Goal: Navigation & Orientation: Find specific page/section

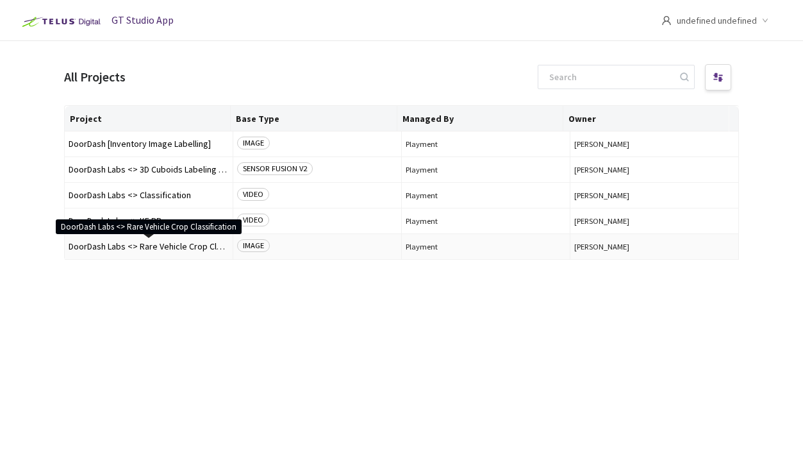
click at [184, 248] on span "DoorDash Labs <> Rare Vehicle Crop Classification" at bounding box center [149, 247] width 160 height 10
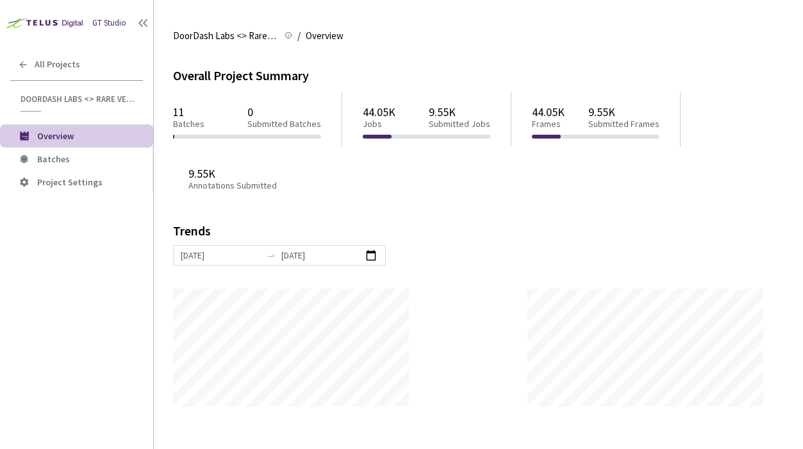
scroll to position [449, 803]
click at [85, 172] on li "Project Settings" at bounding box center [76, 182] width 153 height 23
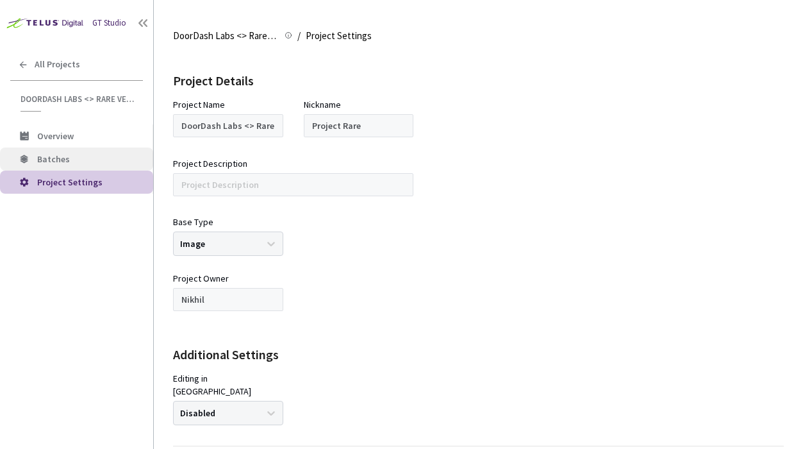
click at [72, 160] on span "Batches" at bounding box center [90, 159] width 106 height 11
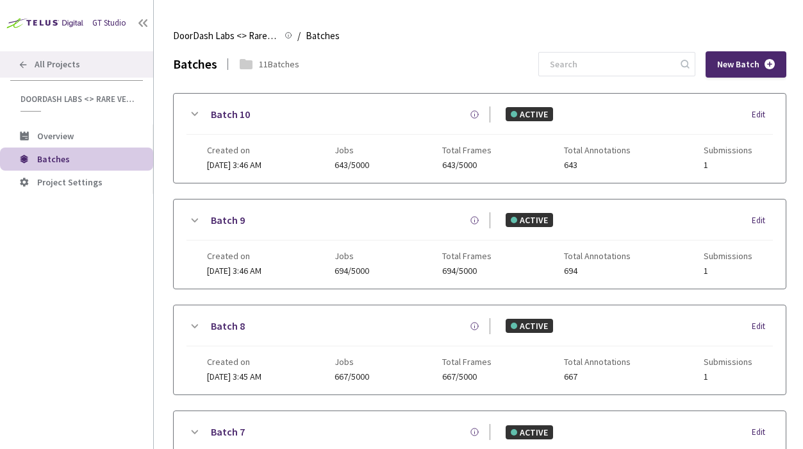
click at [58, 55] on div "All Projects" at bounding box center [76, 64] width 153 height 26
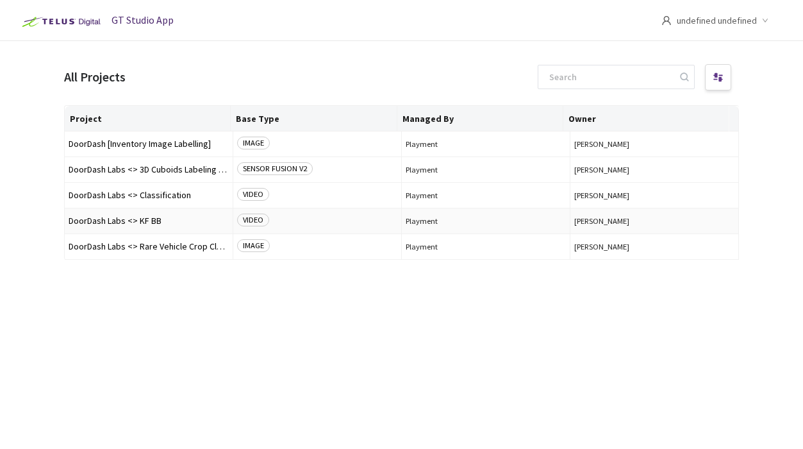
click at [189, 222] on span "DoorDash Labs <> KF BB" at bounding box center [149, 221] width 160 height 10
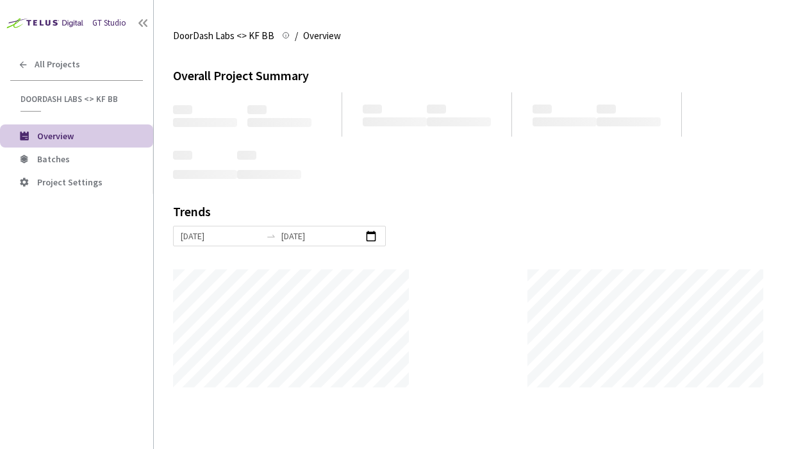
scroll to position [449, 803]
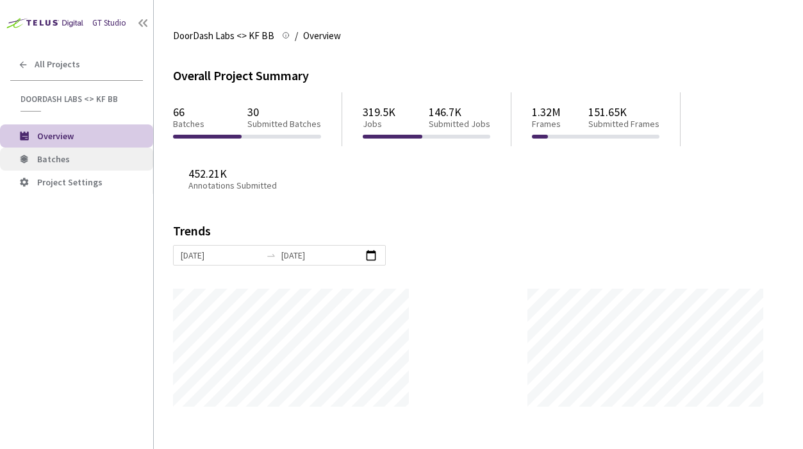
click at [34, 163] on li "Batches" at bounding box center [76, 158] width 153 height 23
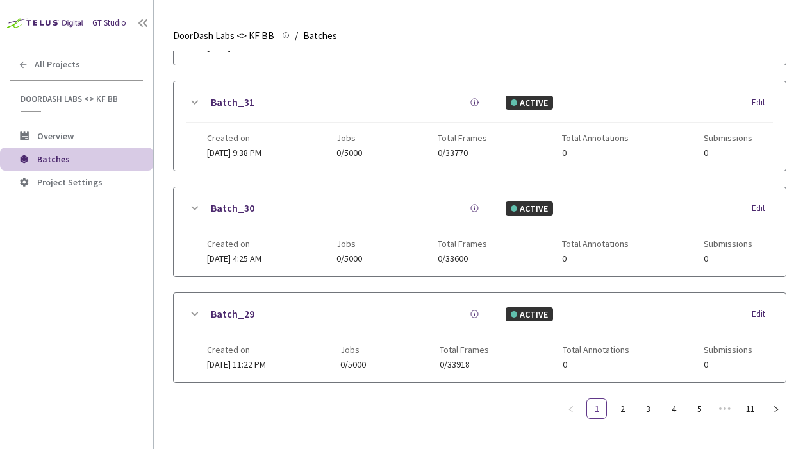
scroll to position [339, 0]
click at [628, 399] on link "2" at bounding box center [622, 408] width 19 height 19
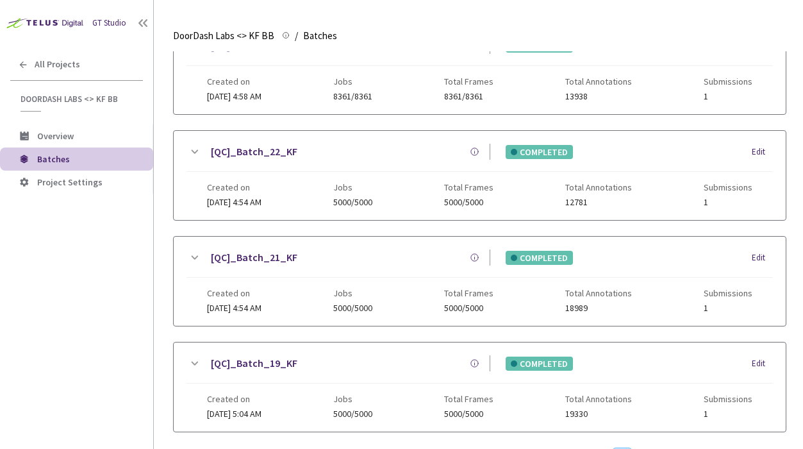
scroll to position [329, 0]
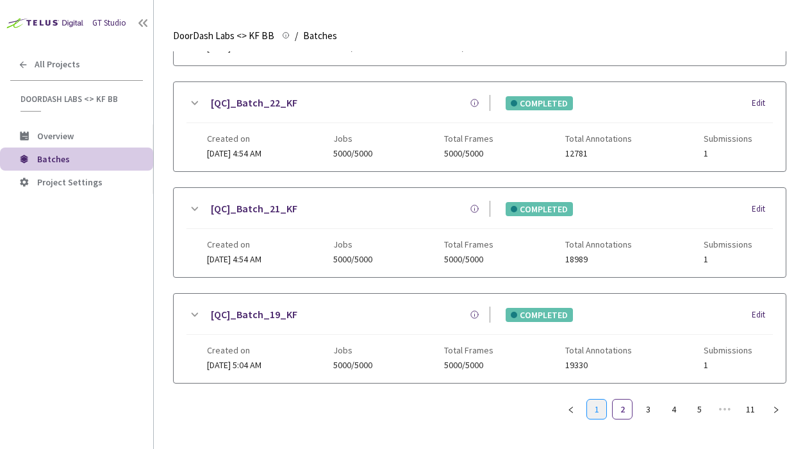
click at [592, 406] on link "1" at bounding box center [596, 408] width 19 height 19
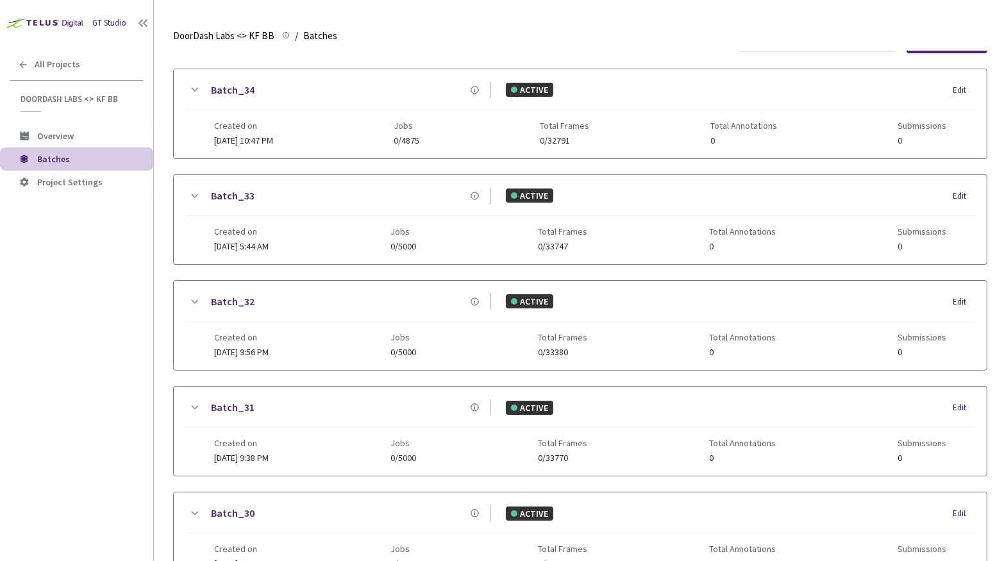
scroll to position [0, 0]
